Goal: Task Accomplishment & Management: Use online tool/utility

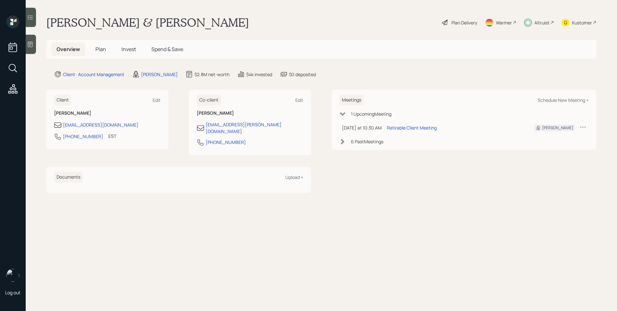
click at [457, 21] on div "Plan Delivery" at bounding box center [465, 22] width 26 height 7
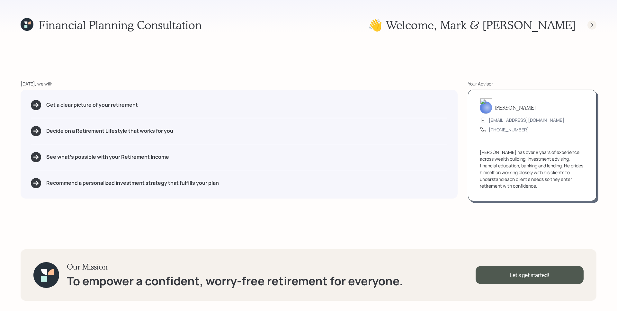
click at [591, 23] on icon at bounding box center [592, 24] width 3 height 5
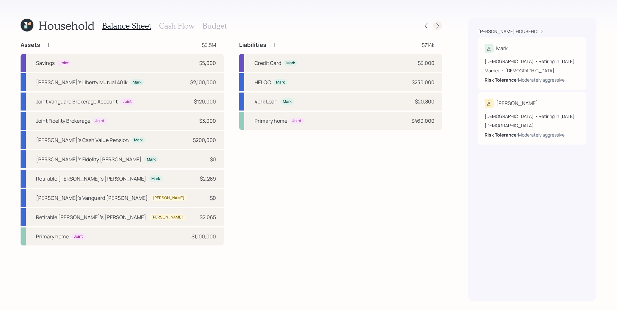
click at [440, 26] on icon at bounding box center [438, 25] width 6 height 6
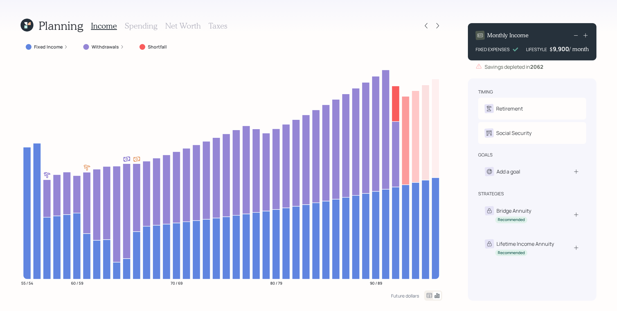
click at [138, 28] on h3 "Spending" at bounding box center [141, 25] width 33 height 9
